Goal: Navigation & Orientation: Find specific page/section

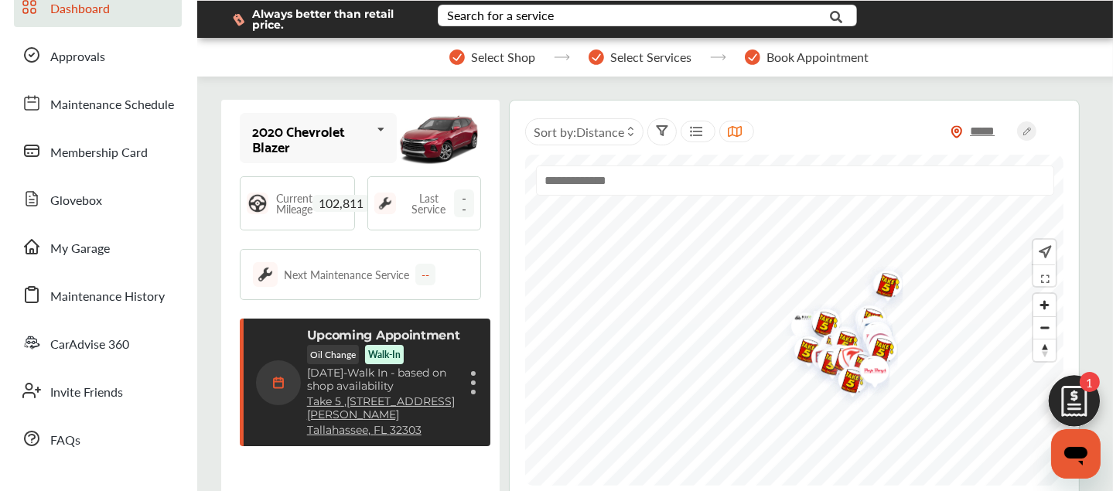
scroll to position [76, 0]
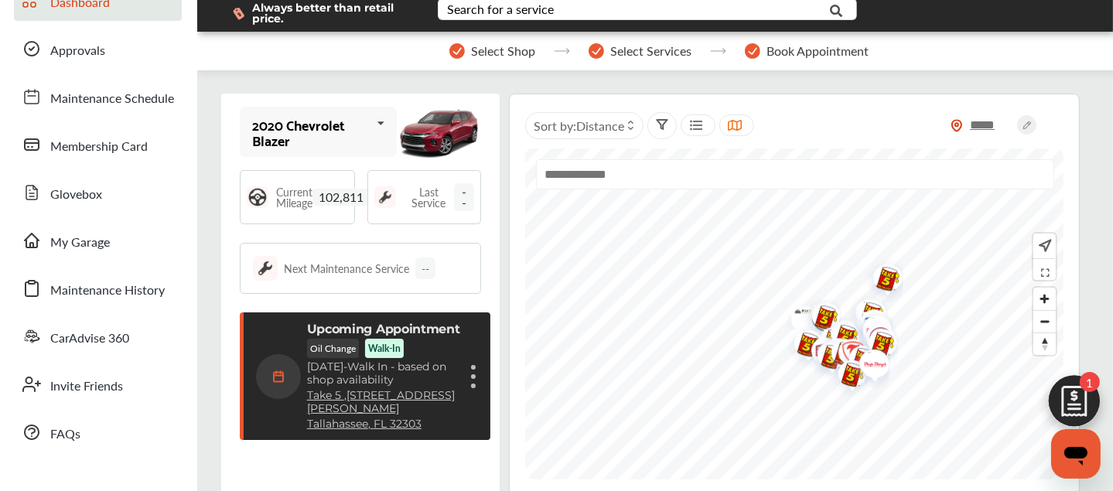
drag, startPoint x: 73, startPoint y: 309, endPoint x: 202, endPoint y: 432, distance: 178.3
click at [90, 148] on span "Membership Card" at bounding box center [98, 147] width 97 height 20
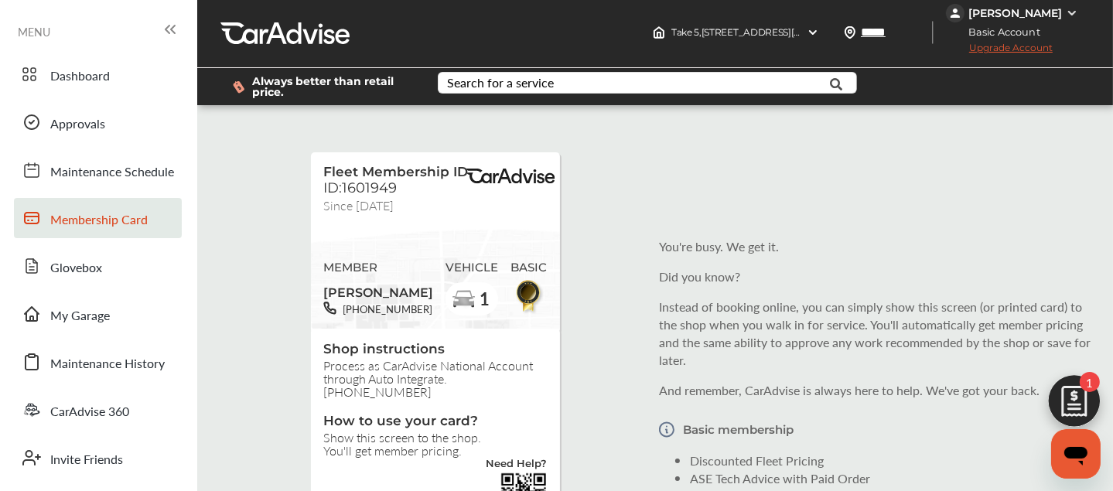
scroll to position [99, 0]
click at [236, 117] on div "Fleet Membership ID ID:1601949 Since [DATE] MEMBER [PERSON_NAME] [PHONE_NUMBER]…" at bounding box center [655, 371] width 908 height 509
click at [643, 124] on div "Fleet Membership ID ID:1601949 Since [DATE] MEMBER [PERSON_NAME] [PHONE_NUMBER]…" at bounding box center [655, 371] width 908 height 509
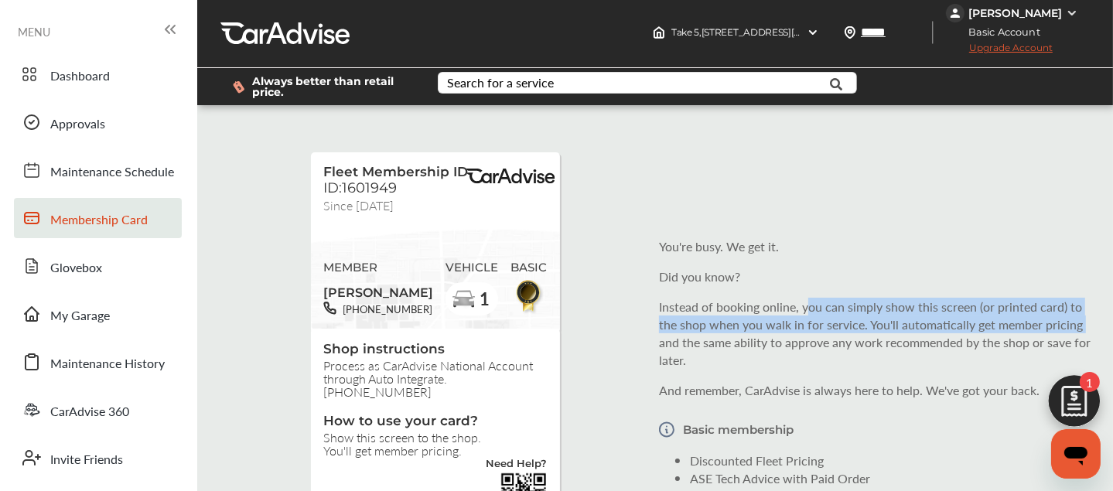
drag, startPoint x: 645, startPoint y: 111, endPoint x: 807, endPoint y: 80, distance: 165.2
click at [807, 117] on div "Fleet Membership ID ID:1601949 Since [DATE] MEMBER [PERSON_NAME] [PHONE_NUMBER]…" at bounding box center [655, 371] width 908 height 509
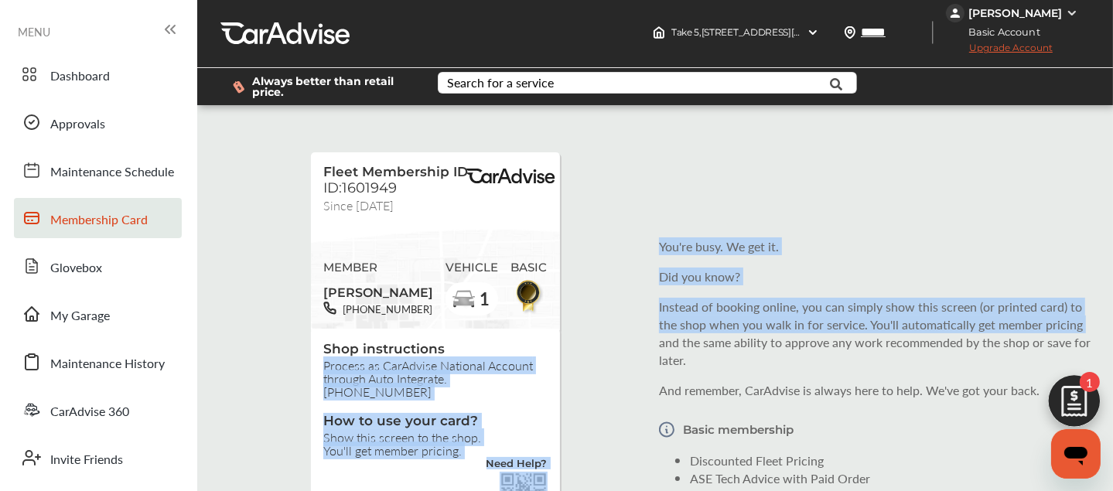
drag, startPoint x: 653, startPoint y: 114, endPoint x: 606, endPoint y: 118, distance: 46.6
click at [606, 118] on div "Fleet Membership ID ID:1601949 Since [DATE] MEMBER [PERSON_NAME] [PHONE_NUMBER]…" at bounding box center [655, 371] width 908 height 509
